Goal: Task Accomplishment & Management: Use online tool/utility

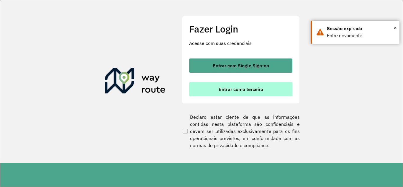
click at [226, 88] on span "Entrar como terceiro" at bounding box center [241, 89] width 45 height 5
click at [241, 88] on span "Entrar como terceiro" at bounding box center [241, 89] width 45 height 5
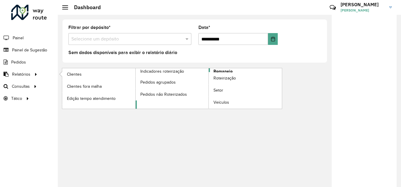
click at [226, 71] on span "Romaneio" at bounding box center [223, 71] width 19 height 6
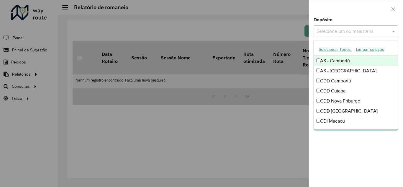
click at [394, 30] on span at bounding box center [393, 31] width 7 height 7
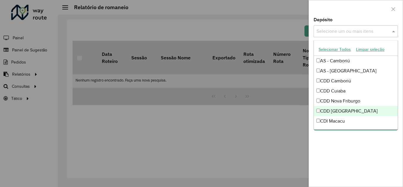
click at [336, 111] on div "CDD Rondonópolis" at bounding box center [356, 111] width 84 height 10
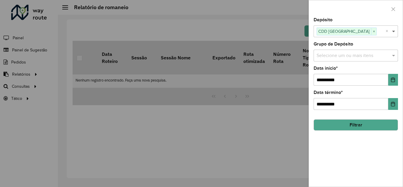
click at [393, 30] on span at bounding box center [393, 31] width 7 height 7
click at [393, 81] on icon "Choose Date" at bounding box center [392, 79] width 5 height 5
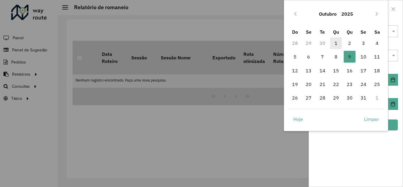
click at [337, 44] on span "1" at bounding box center [336, 43] width 12 height 12
type input "**********"
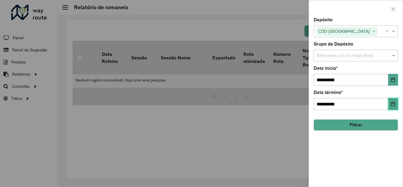
click at [393, 104] on icon "Choose Date" at bounding box center [392, 103] width 5 height 5
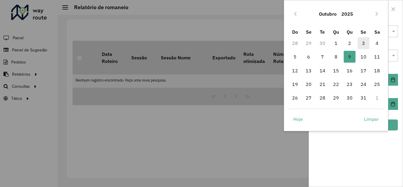
click at [361, 40] on span "3" at bounding box center [363, 43] width 12 height 12
type input "**********"
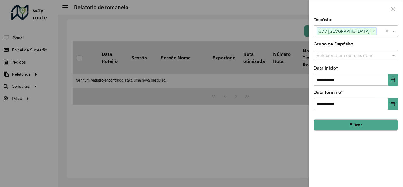
click at [349, 124] on button "Filtrar" at bounding box center [355, 124] width 84 height 11
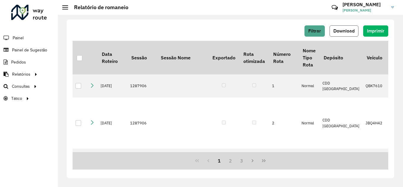
click at [349, 32] on span "Download" at bounding box center [343, 30] width 21 height 5
click at [76, 86] on span "Roteirização" at bounding box center [79, 86] width 24 height 6
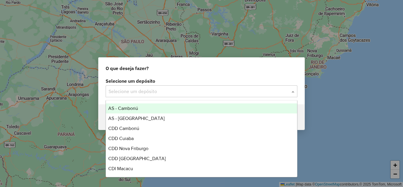
drag, startPoint x: 170, startPoint y: 92, endPoint x: 158, endPoint y: 94, distance: 11.5
click at [169, 92] on input "text" at bounding box center [196, 91] width 174 height 7
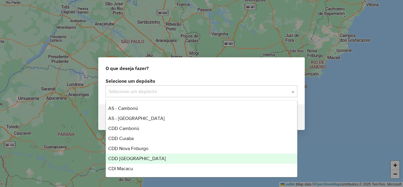
click at [132, 157] on span "CDD [GEOGRAPHIC_DATA]" at bounding box center [137, 158] width 58 height 5
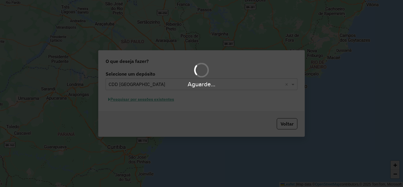
click at [139, 102] on div "Aguarde..." at bounding box center [201, 93] width 403 height 187
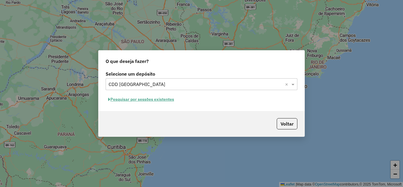
click at [139, 101] on button "Pesquisar por sessões existentes" at bounding box center [141, 99] width 71 height 9
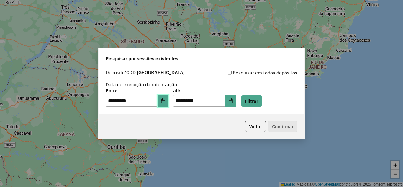
click at [165, 101] on icon "Choose Date" at bounding box center [163, 100] width 4 height 5
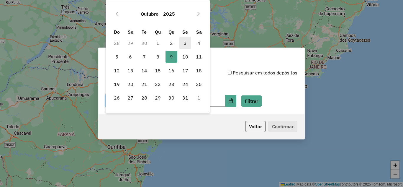
click at [185, 41] on span "3" at bounding box center [185, 43] width 12 height 12
type input "**********"
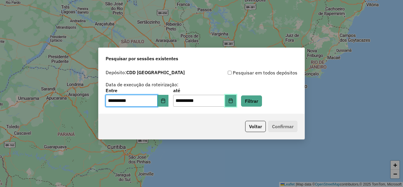
click at [235, 101] on button "Choose Date" at bounding box center [230, 101] width 11 height 12
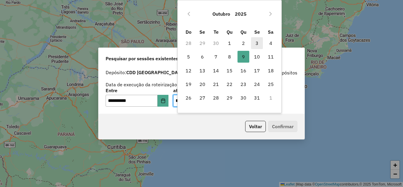
click at [257, 41] on span "3" at bounding box center [257, 43] width 12 height 12
type input "**********"
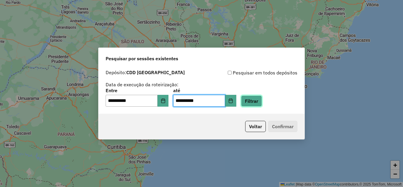
click at [262, 101] on button "Filtrar" at bounding box center [251, 100] width 21 height 11
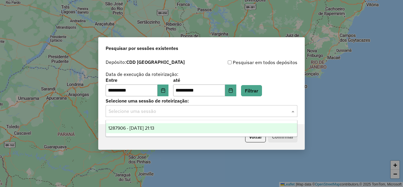
click at [154, 113] on input "text" at bounding box center [196, 111] width 174 height 7
click at [148, 127] on span "1287906 - 03/10/2025 21:13" at bounding box center [131, 127] width 46 height 5
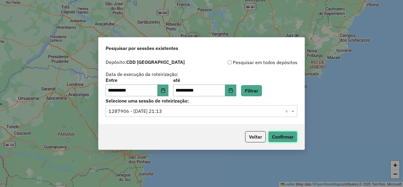
click at [282, 134] on button "Confirmar" at bounding box center [282, 136] width 29 height 11
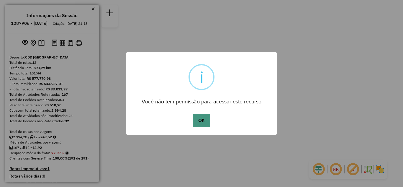
click at [198, 116] on button "OK" at bounding box center [201, 121] width 17 height 14
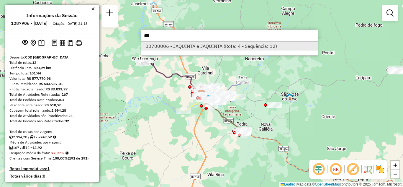
type input "***"
click at [189, 46] on li "00700006 - JAQUINTA e JAQUINTA (Rota: 4 - Sequência: 12)" at bounding box center [229, 46] width 176 height 9
select select "**********"
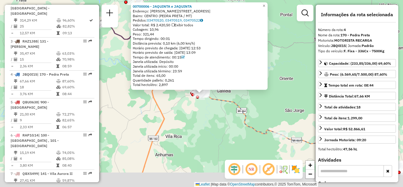
scroll to position [336, 0]
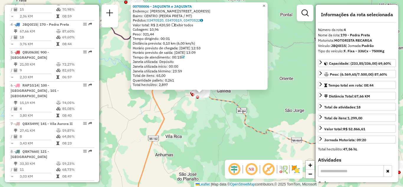
click at [265, 5] on span "×" at bounding box center [263, 5] width 3 height 5
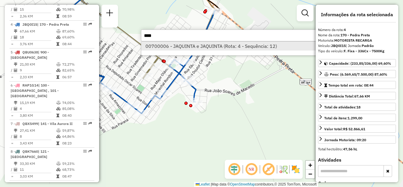
type input "****"
click at [183, 45] on li "00700006 - JAQUINTA e JAQUINTA (Rota: 4 - Sequência: 12)" at bounding box center [229, 46] width 176 height 9
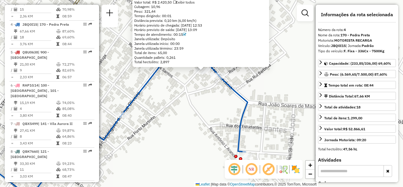
drag, startPoint x: 195, startPoint y: 96, endPoint x: 192, endPoint y: 110, distance: 14.2
click at [192, 110] on div "00700006 - JAQUINTA e JAQUINTA Endereço: R FREI SERVACIO, 185 Bairro: CENTRO (P…" at bounding box center [201, 93] width 403 height 187
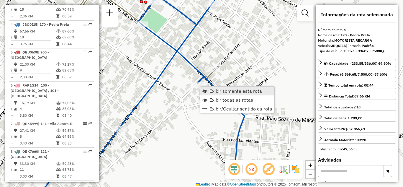
click at [216, 90] on span "Exibir somente esta rota" at bounding box center [235, 90] width 52 height 5
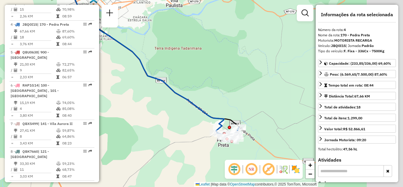
drag, startPoint x: 235, startPoint y: 107, endPoint x: 203, endPoint y: 89, distance: 36.2
click at [189, 79] on div "Janela de atendimento Grade de atendimento Capacidade Transportadoras Veículos …" at bounding box center [201, 93] width 403 height 187
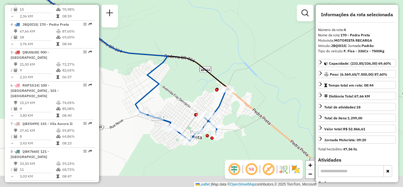
drag, startPoint x: 222, startPoint y: 124, endPoint x: 208, endPoint y: 78, distance: 48.1
click at [209, 79] on div "Janela de atendimento Grade de atendimento Capacidade Transportadoras Veículos …" at bounding box center [201, 93] width 403 height 187
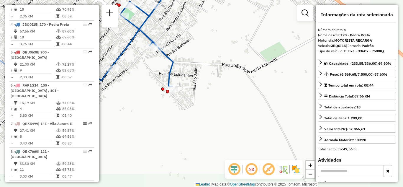
drag, startPoint x: 207, startPoint y: 107, endPoint x: 222, endPoint y: 125, distance: 23.6
click at [222, 125] on div "Janela de atendimento Grade de atendimento Capacidade Transportadoras Veículos …" at bounding box center [201, 93] width 403 height 187
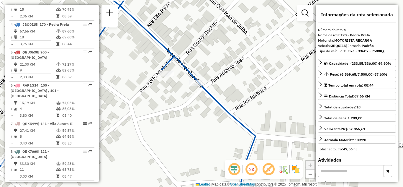
drag, startPoint x: 171, startPoint y: 83, endPoint x: 173, endPoint y: 97, distance: 14.9
click at [173, 97] on div "Janela de atendimento Grade de atendimento Capacidade Transportadoras Veículos …" at bounding box center [201, 93] width 403 height 187
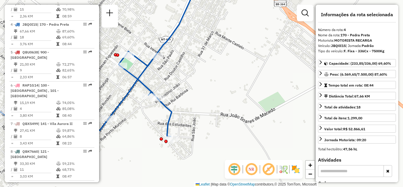
drag, startPoint x: 207, startPoint y: 80, endPoint x: 224, endPoint y: 59, distance: 26.9
click at [224, 59] on div "Janela de atendimento Grade de atendimento Capacidade Transportadoras Veículos …" at bounding box center [201, 93] width 403 height 187
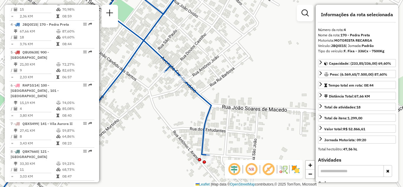
drag, startPoint x: 194, startPoint y: 45, endPoint x: 192, endPoint y: 48, distance: 3.4
click at [194, 46] on div "Janela de atendimento Grade de atendimento Capacidade Transportadoras Veículos …" at bounding box center [201, 93] width 403 height 187
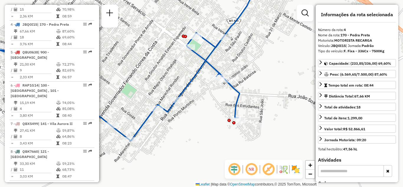
drag, startPoint x: 250, startPoint y: 93, endPoint x: 246, endPoint y: 86, distance: 8.5
click at [246, 87] on div "Janela de atendimento Grade de atendimento Capacidade Transportadoras Veículos …" at bounding box center [201, 93] width 403 height 187
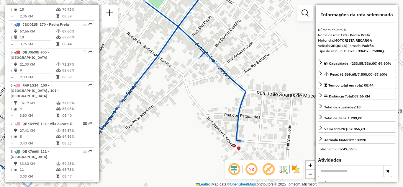
click at [218, 36] on div "Janela de atendimento Grade de atendimento Capacidade Transportadoras Veículos …" at bounding box center [201, 93] width 403 height 187
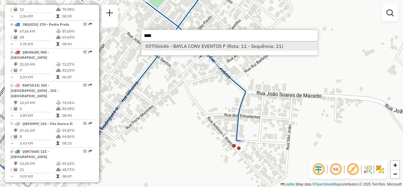
type input "****"
click at [178, 45] on li "00706646 - BAYLA CONV EVENTOS P (Rota: 11 - Sequência: 21)" at bounding box center [229, 46] width 176 height 9
select select "**********"
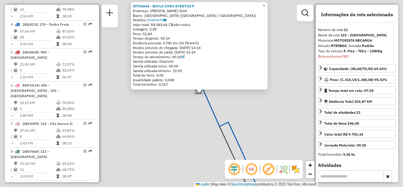
scroll to position [548, 0]
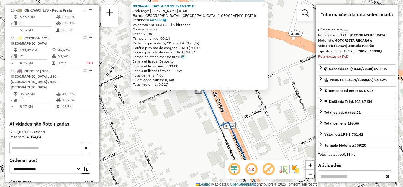
click at [265, 3] on span "×" at bounding box center [263, 5] width 3 height 5
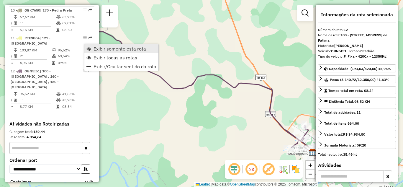
click at [112, 48] on span "Exibir somente esta rota" at bounding box center [119, 48] width 52 height 5
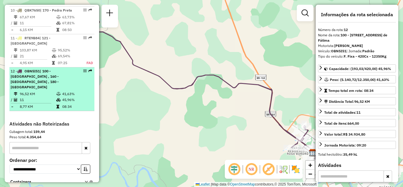
drag, startPoint x: 83, startPoint y: 42, endPoint x: 78, endPoint y: 47, distance: 7.1
click at [75, 68] on div "12 - OBN5I51 | 100 - [GEOGRAPHIC_DATA] , [GEOGRAPHIC_DATA] , 180 - [GEOGRAPHIC_…" at bounding box center [52, 78] width 83 height 21
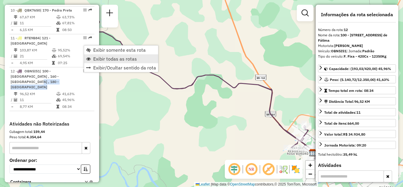
click at [94, 58] on span "Exibir todas as rotas" at bounding box center [115, 58] width 44 height 5
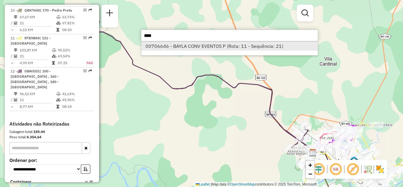
type input "****"
click at [191, 45] on li "00706646 - BAYLA CONV EVENTOS P (Rota: 11 - Sequência: 21)" at bounding box center [229, 46] width 176 height 9
select select "**********"
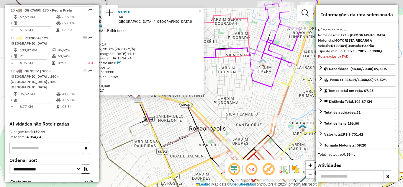
drag, startPoint x: 190, startPoint y: 111, endPoint x: 197, endPoint y: 116, distance: 8.3
click at [197, 117] on icon at bounding box center [202, 138] width 140 height 105
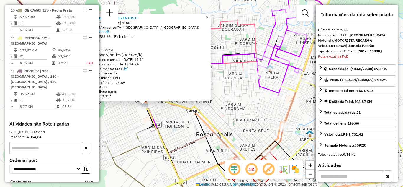
click at [208, 15] on span "×" at bounding box center [207, 17] width 3 height 5
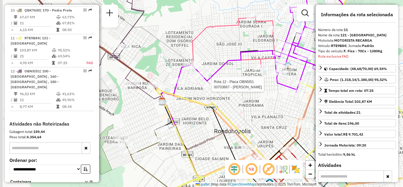
drag, startPoint x: 186, startPoint y: 91, endPoint x: 214, endPoint y: 85, distance: 28.8
click at [214, 85] on div at bounding box center [210, 84] width 15 height 6
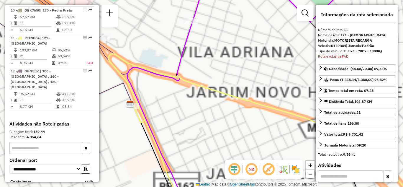
click at [183, 100] on div "Janela de atendimento Grade de atendimento Capacidade Transportadoras Veículos …" at bounding box center [201, 93] width 403 height 187
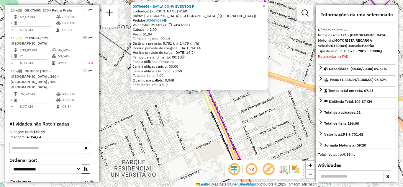
click at [265, 3] on span "×" at bounding box center [263, 5] width 3 height 5
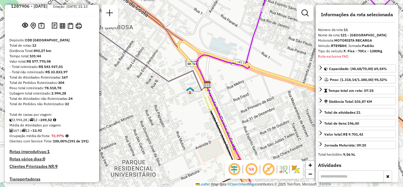
scroll to position [0, 0]
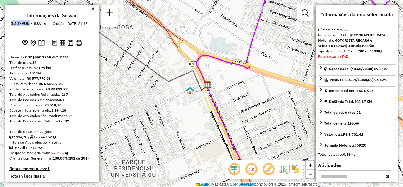
drag, startPoint x: 28, startPoint y: 23, endPoint x: 44, endPoint y: 22, distance: 15.6
click at [46, 22] on h6 "1287906 - [DATE]" at bounding box center [29, 23] width 37 height 5
